Goal: Task Accomplishment & Management: Use online tool/utility

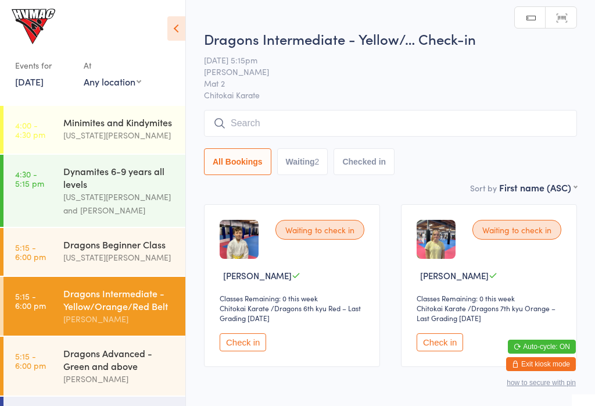
click at [292, 116] on input "search" at bounding box center [390, 123] width 373 height 27
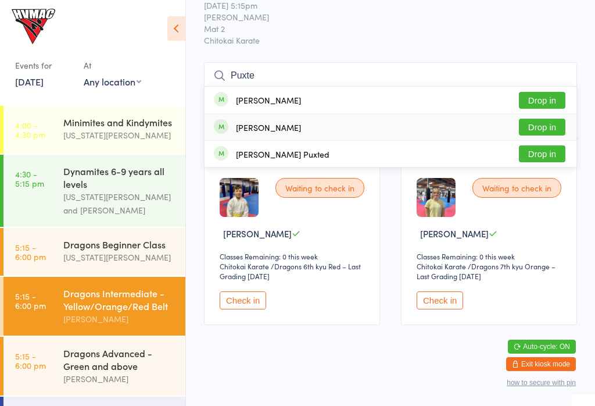
type input "Puxte"
click at [543, 119] on button "Drop in" at bounding box center [542, 127] width 46 height 17
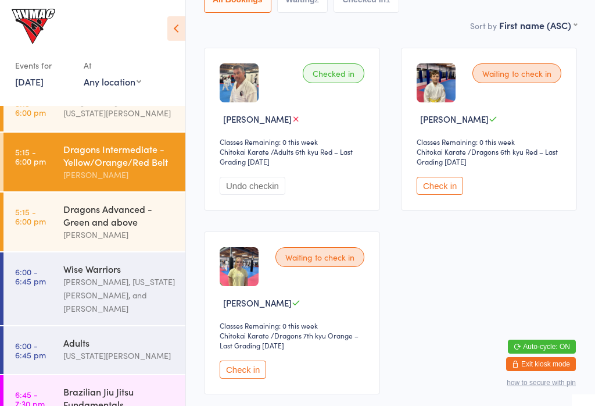
scroll to position [152, 0]
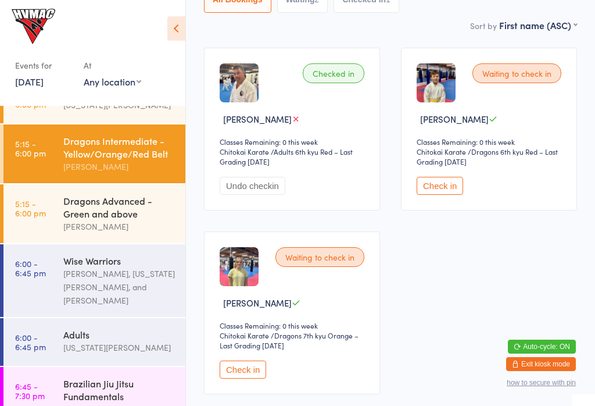
click at [127, 328] on div "Adults" at bounding box center [119, 334] width 112 height 13
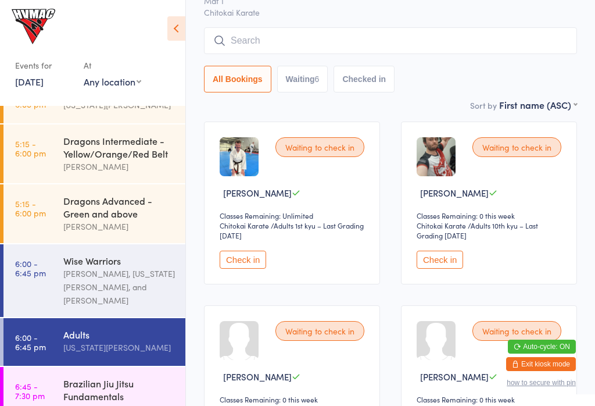
scroll to position [85, 0]
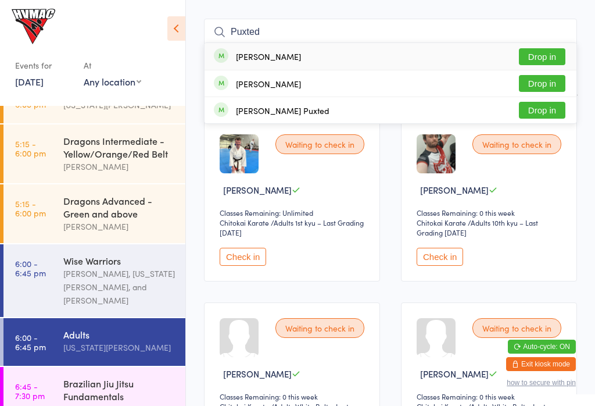
type input "Puxted"
click at [550, 90] on button "Drop in" at bounding box center [542, 83] width 46 height 17
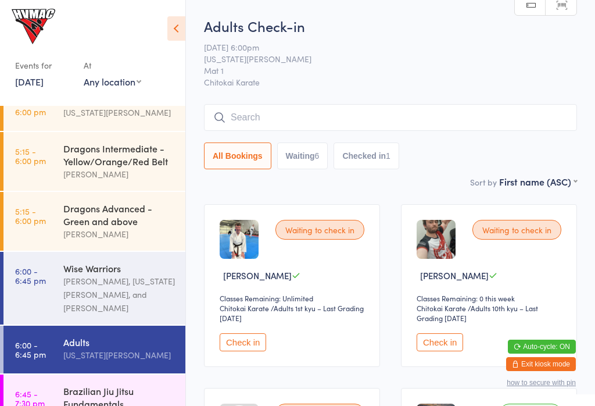
scroll to position [0, 0]
click at [391, 112] on input "search" at bounding box center [390, 117] width 373 height 27
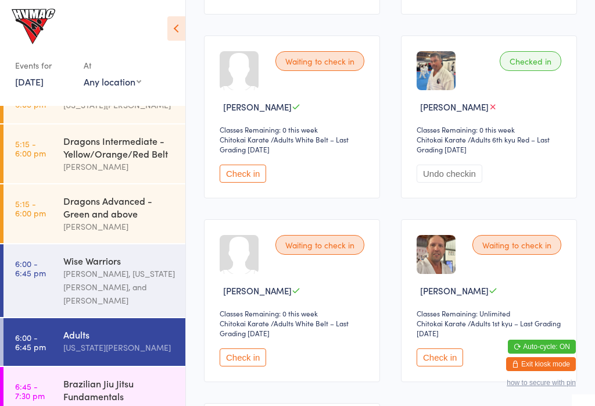
scroll to position [353, 0]
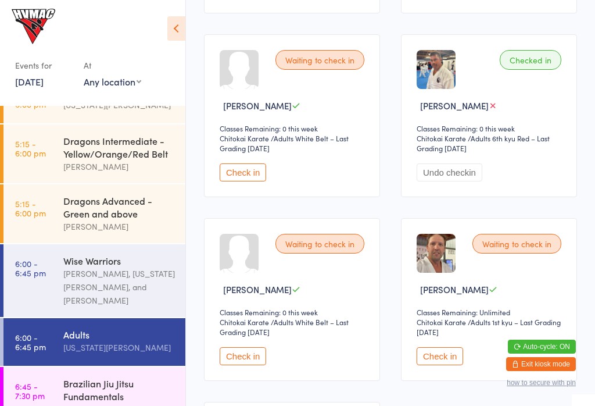
click at [81, 377] on div "Brazilian Jiu Jitsu Fundamentals" at bounding box center [119, 390] width 112 height 26
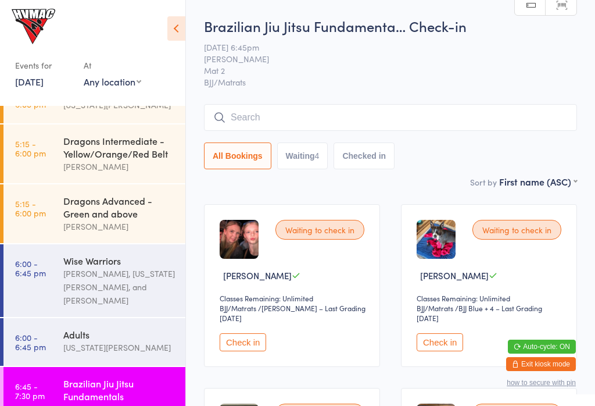
click at [384, 109] on input "search" at bounding box center [390, 117] width 373 height 27
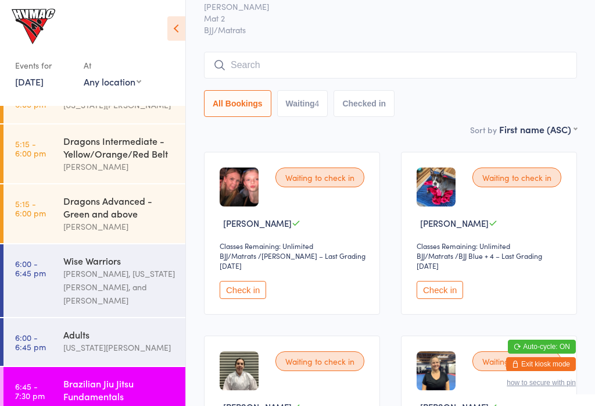
scroll to position [105, 0]
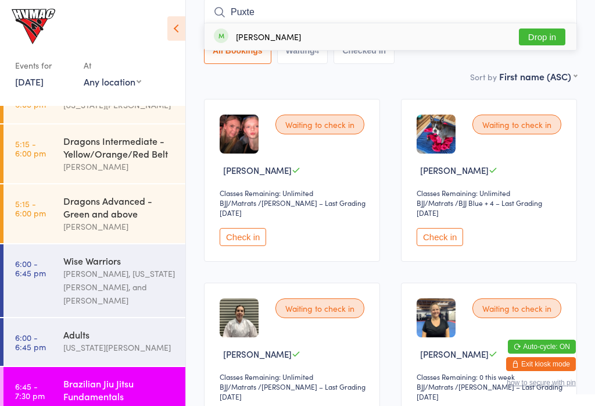
type input "Puxted"
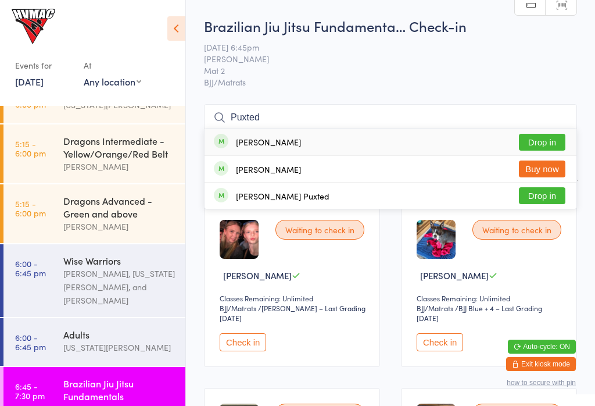
scroll to position [58, 0]
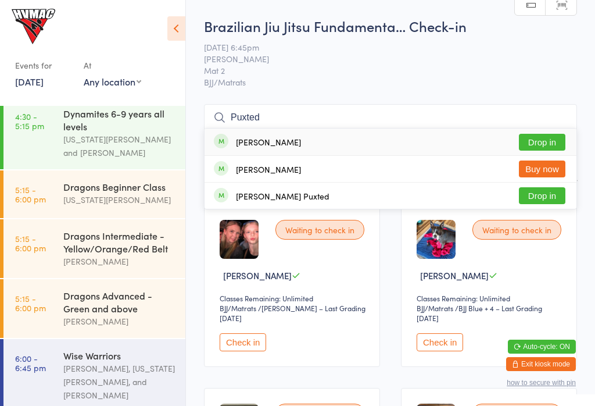
click at [109, 117] on div "Dynamites 6-9 years all levels" at bounding box center [119, 120] width 112 height 26
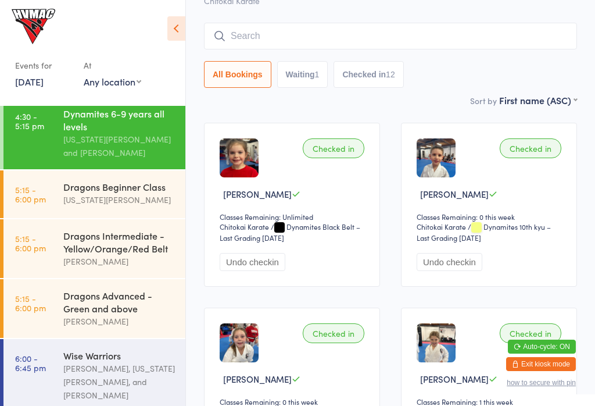
scroll to position [85, 0]
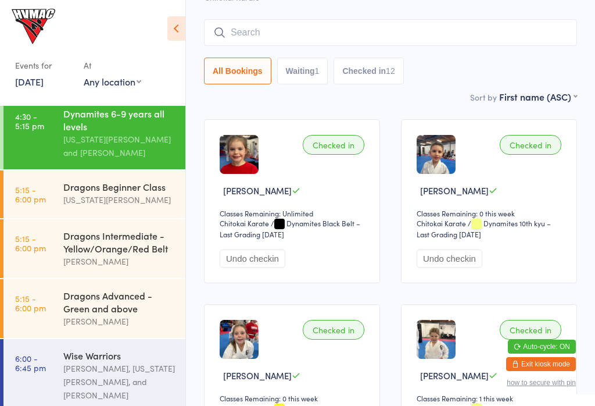
click at [74, 180] on div "Dragons Beginner Class" at bounding box center [119, 186] width 112 height 13
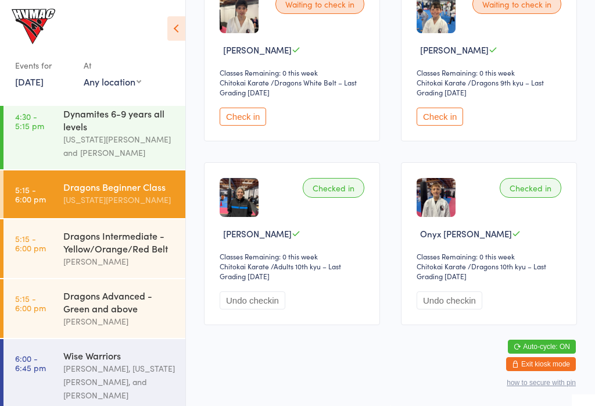
scroll to position [552, 0]
click at [448, 120] on button "Check in" at bounding box center [440, 117] width 46 height 18
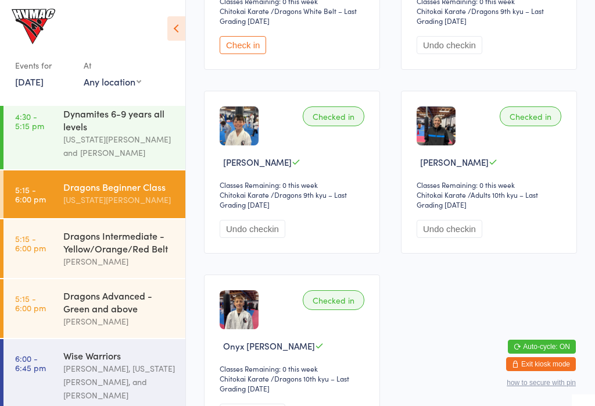
scroll to position [493, 0]
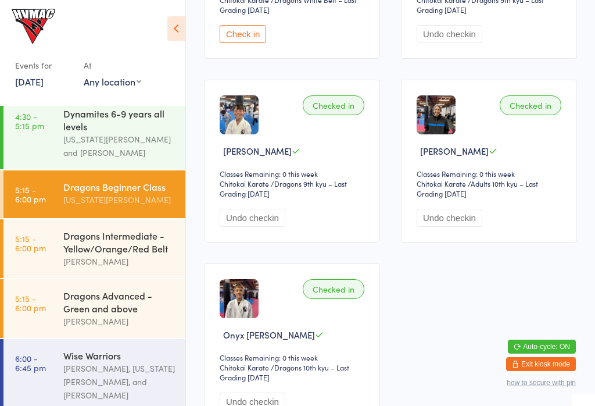
click at [153, 264] on div "[PERSON_NAME]" at bounding box center [119, 261] width 112 height 13
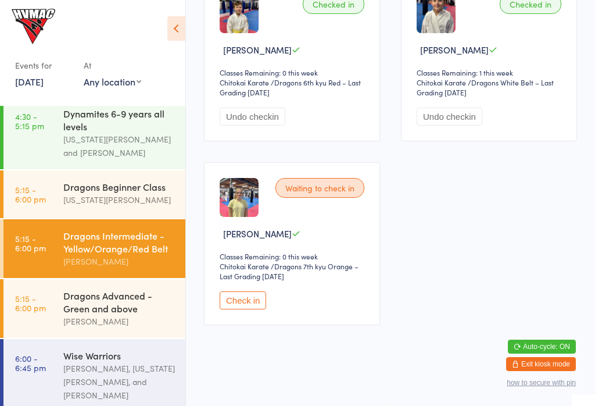
scroll to position [417, 0]
click at [159, 193] on div "Dragons Beginner Class" at bounding box center [119, 186] width 112 height 13
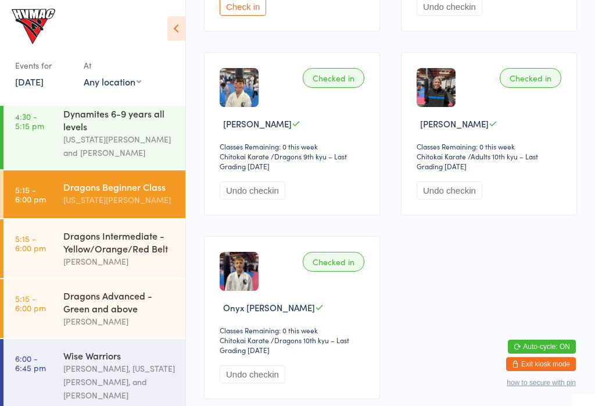
scroll to position [528, 0]
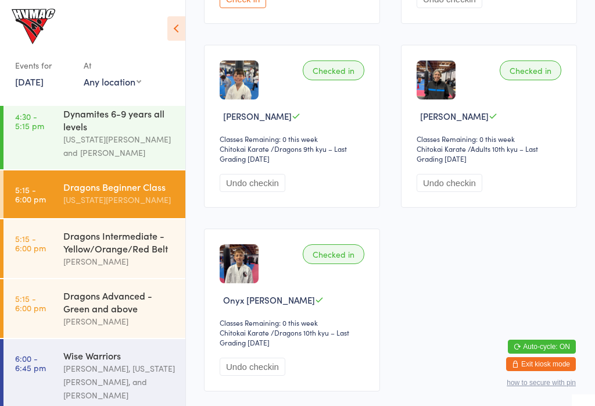
click at [12, 295] on link "5:15 - 6:00 pm Dragons Advanced - Green and above [PERSON_NAME]" at bounding box center [94, 308] width 182 height 59
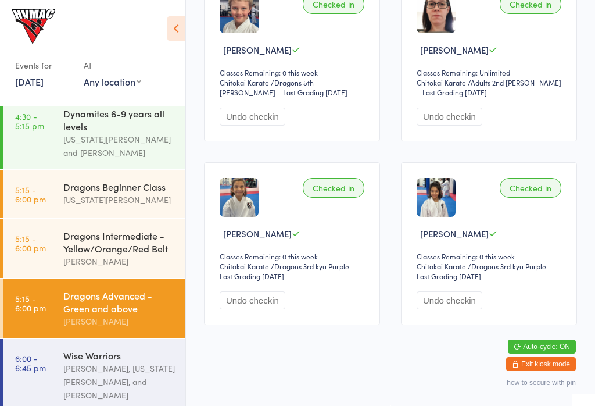
scroll to position [227, 0]
click at [56, 131] on link "4:30 - 5:15 pm Dynamites 6-9 years all levels [US_STATE][PERSON_NAME] and [PERS…" at bounding box center [94, 133] width 182 height 72
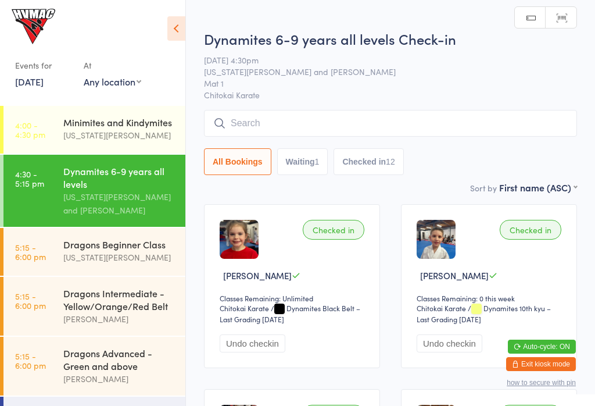
click at [65, 134] on div "[US_STATE][PERSON_NAME]" at bounding box center [119, 134] width 112 height 13
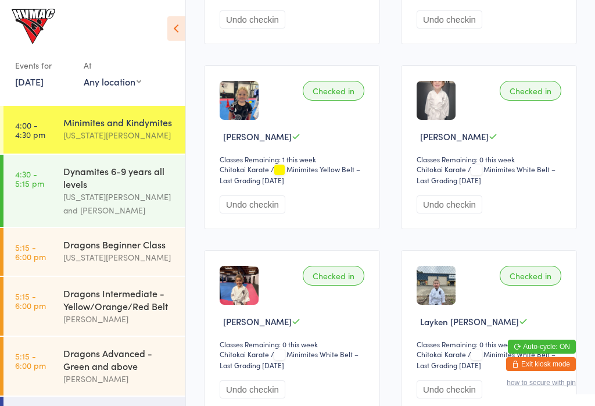
scroll to position [314, 0]
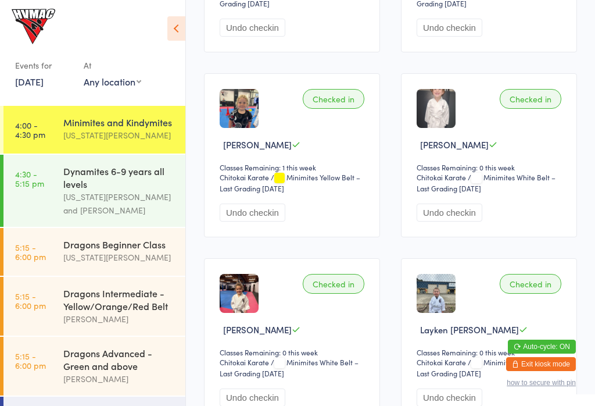
click at [42, 253] on time "5:15 - 6:00 pm" at bounding box center [30, 251] width 31 height 19
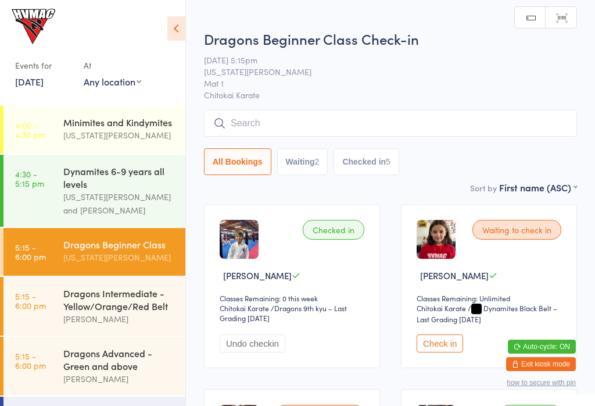
click at [316, 166] on button "Waiting 2" at bounding box center [302, 161] width 51 height 27
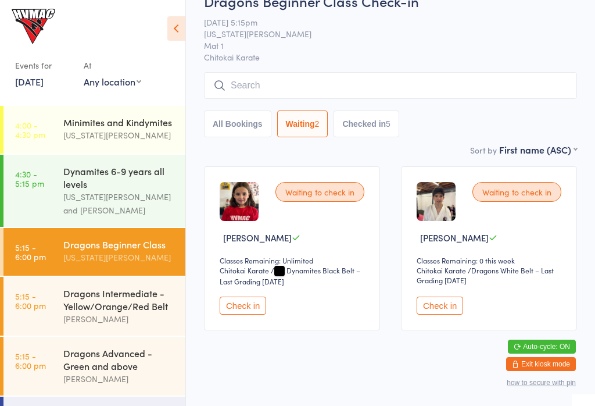
scroll to position [37, 0]
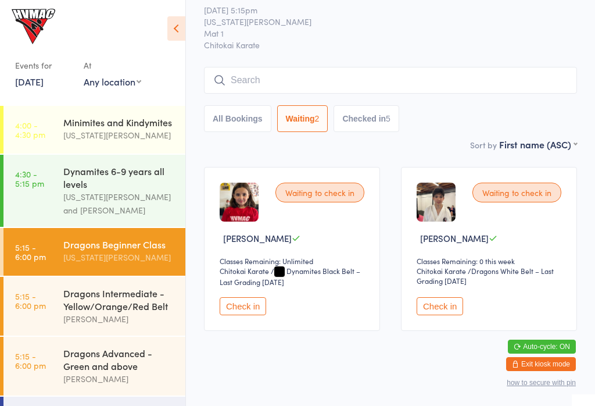
click at [230, 124] on button "All Bookings" at bounding box center [237, 118] width 67 height 27
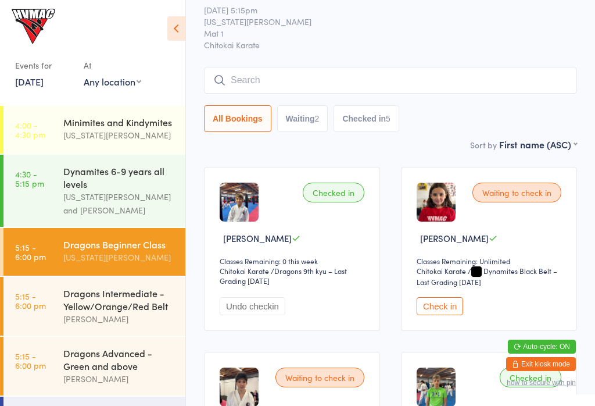
click at [389, 122] on button "Checked in 5" at bounding box center [367, 118] width 66 height 27
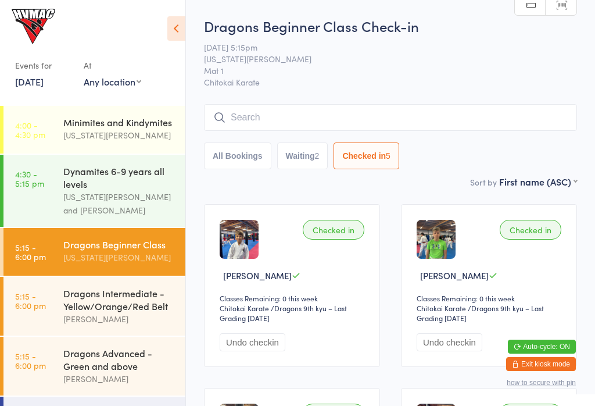
scroll to position [0, 0]
click at [301, 163] on button "Waiting 2" at bounding box center [302, 155] width 51 height 27
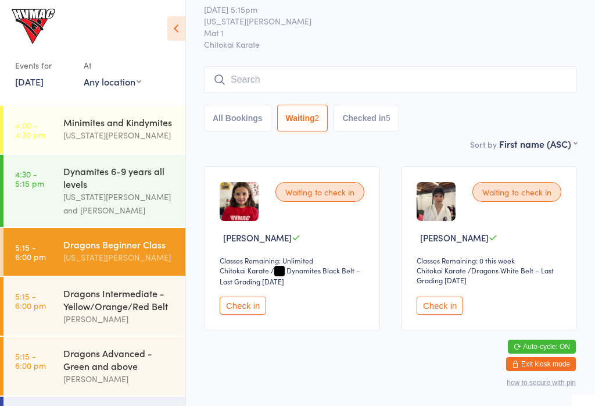
scroll to position [37, 0]
click at [231, 120] on button "All Bookings" at bounding box center [237, 118] width 67 height 27
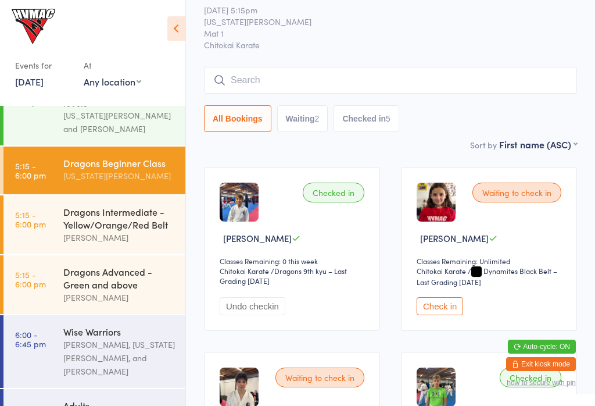
scroll to position [87, 0]
